Goal: Task Accomplishment & Management: Manage account settings

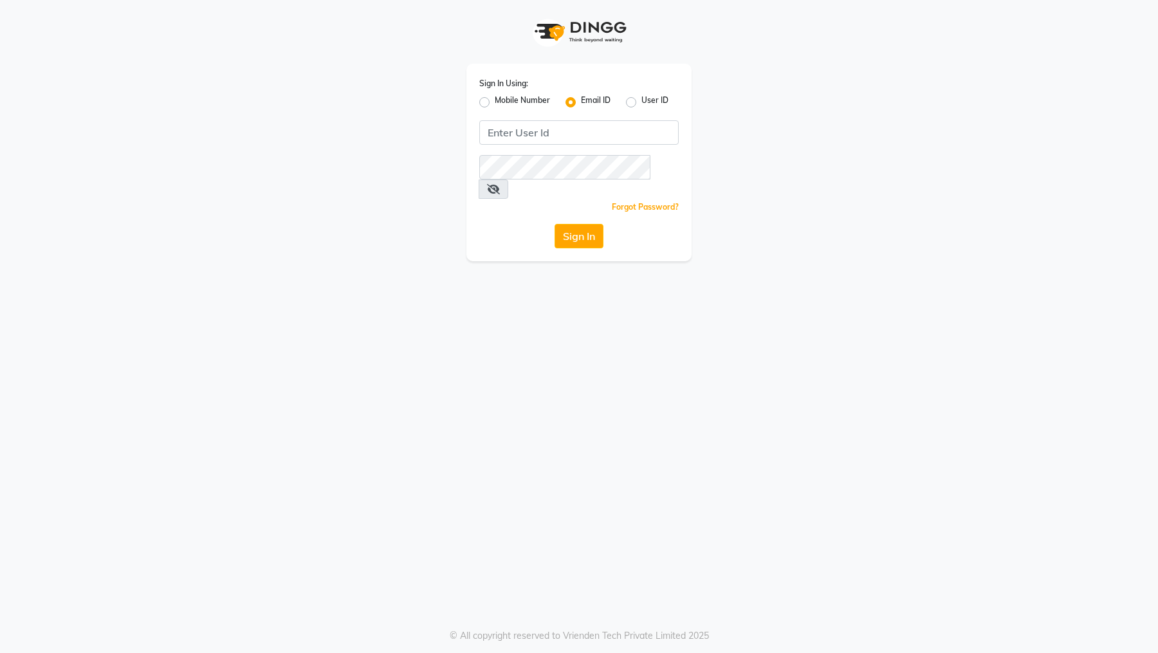
click at [629, 96] on div "User ID" at bounding box center [647, 102] width 42 height 15
click at [641, 104] on label "User ID" at bounding box center [654, 102] width 27 height 15
click at [641, 103] on input "User ID" at bounding box center [645, 99] width 8 height 8
radio input "true"
click at [581, 105] on label "Email ID" at bounding box center [596, 102] width 30 height 15
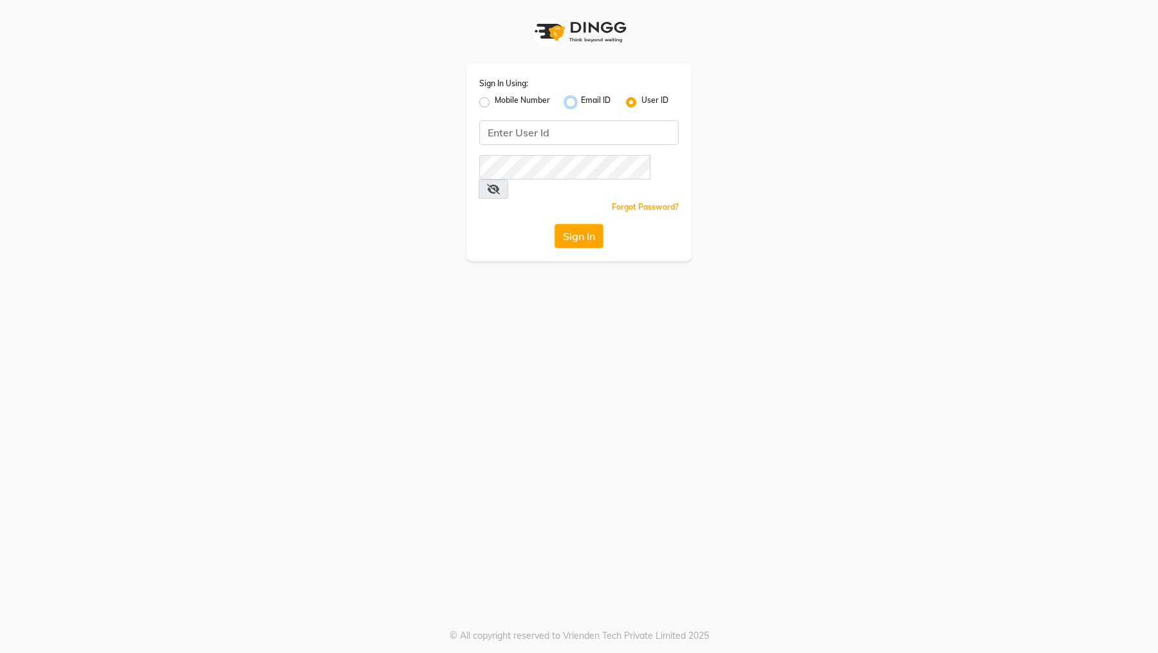
click at [581, 103] on input "Email ID" at bounding box center [585, 99] width 8 height 8
radio input "true"
click at [641, 100] on label "User ID" at bounding box center [654, 102] width 27 height 15
click at [641, 100] on input "User ID" at bounding box center [645, 99] width 8 height 8
radio input "true"
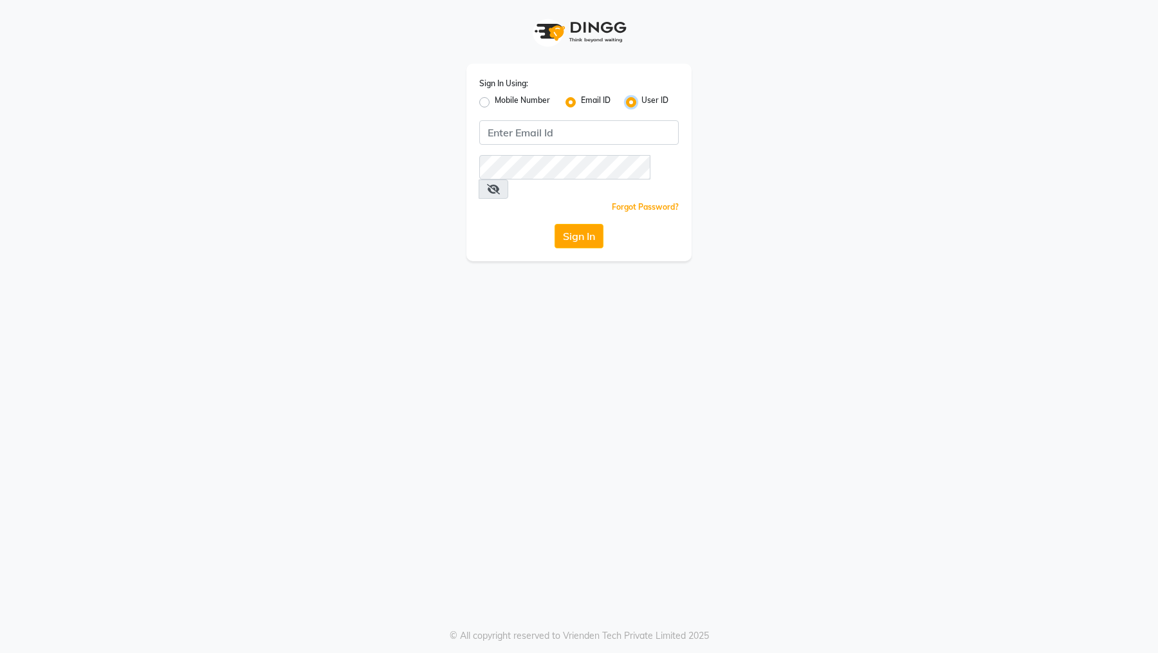
radio input "false"
click at [552, 133] on input "Username" at bounding box center [578, 132] width 199 height 24
type input "arsp"
click at [554, 224] on button "Sign In" at bounding box center [578, 236] width 49 height 24
